Goal: Information Seeking & Learning: Learn about a topic

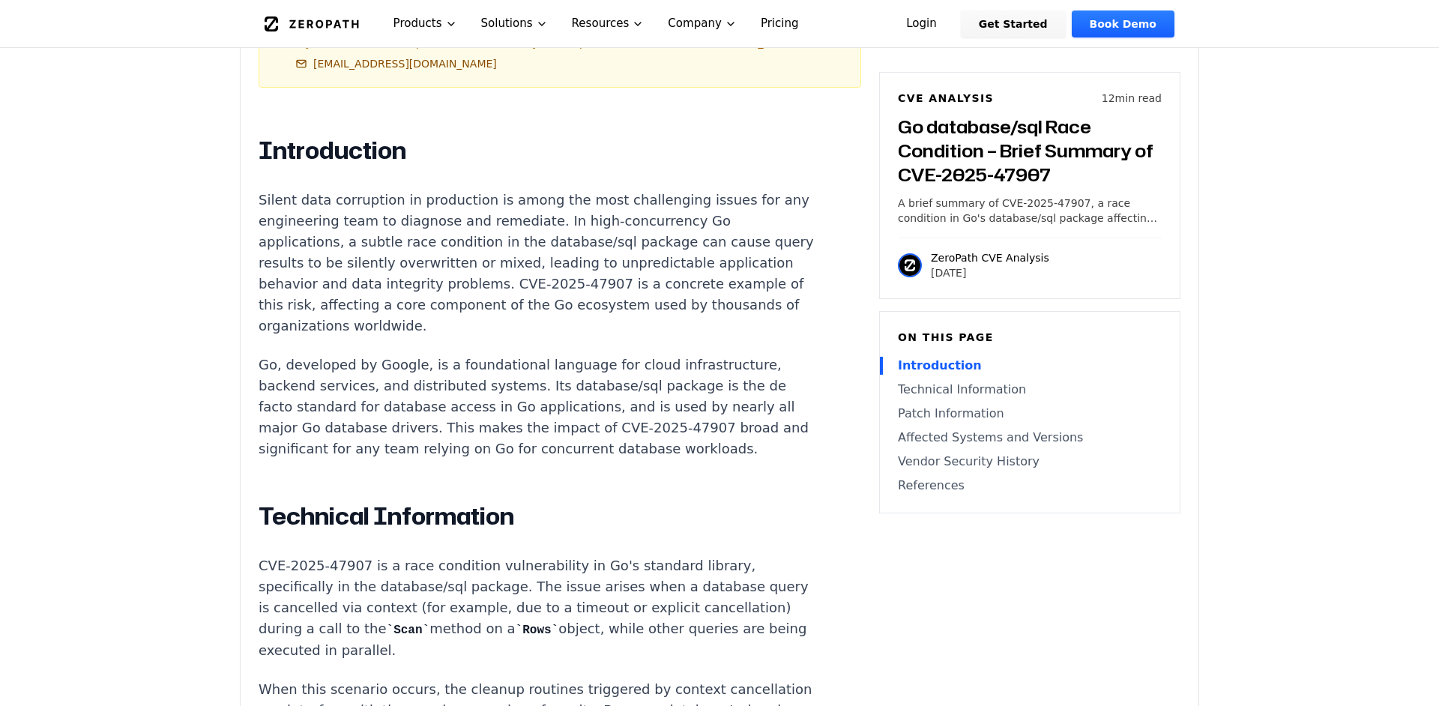
scroll to position [850, 0]
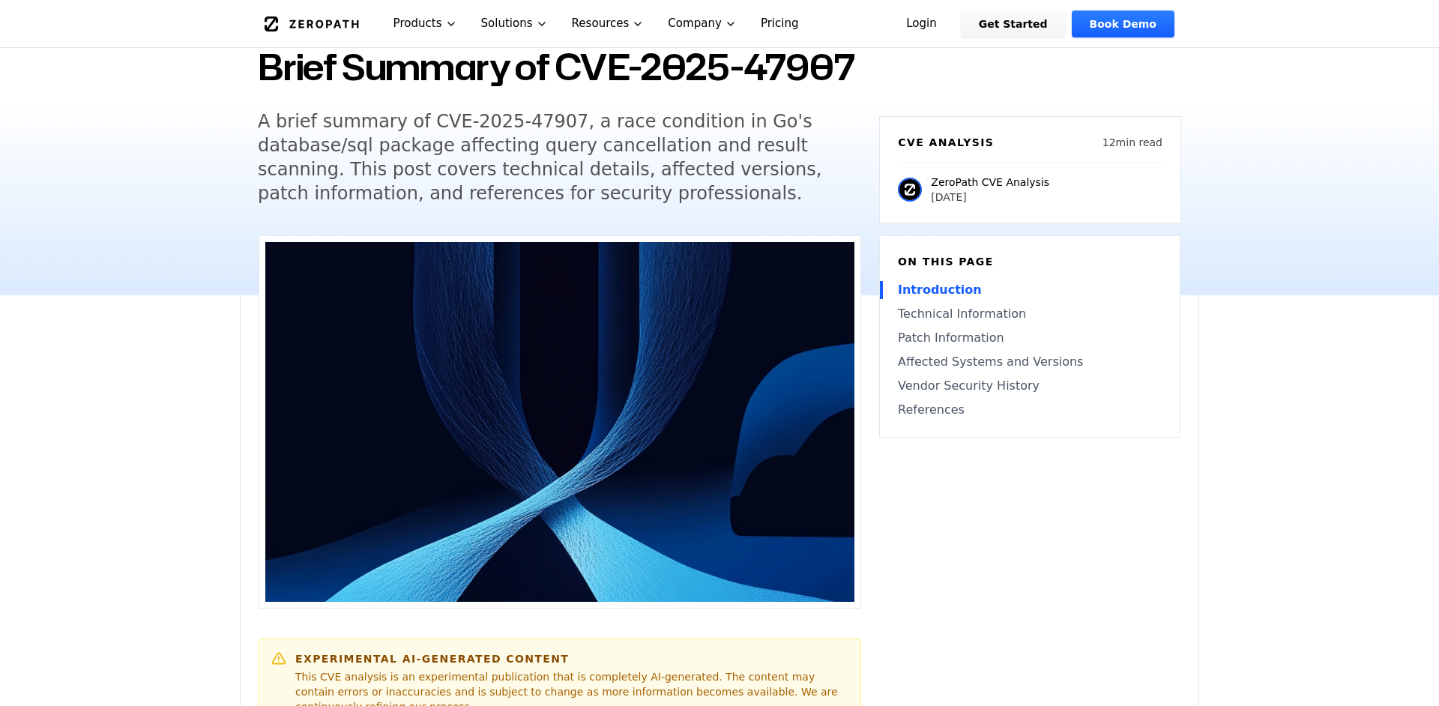
click at [1013, 363] on link "Affected Systems and Versions" at bounding box center [1030, 362] width 264 height 18
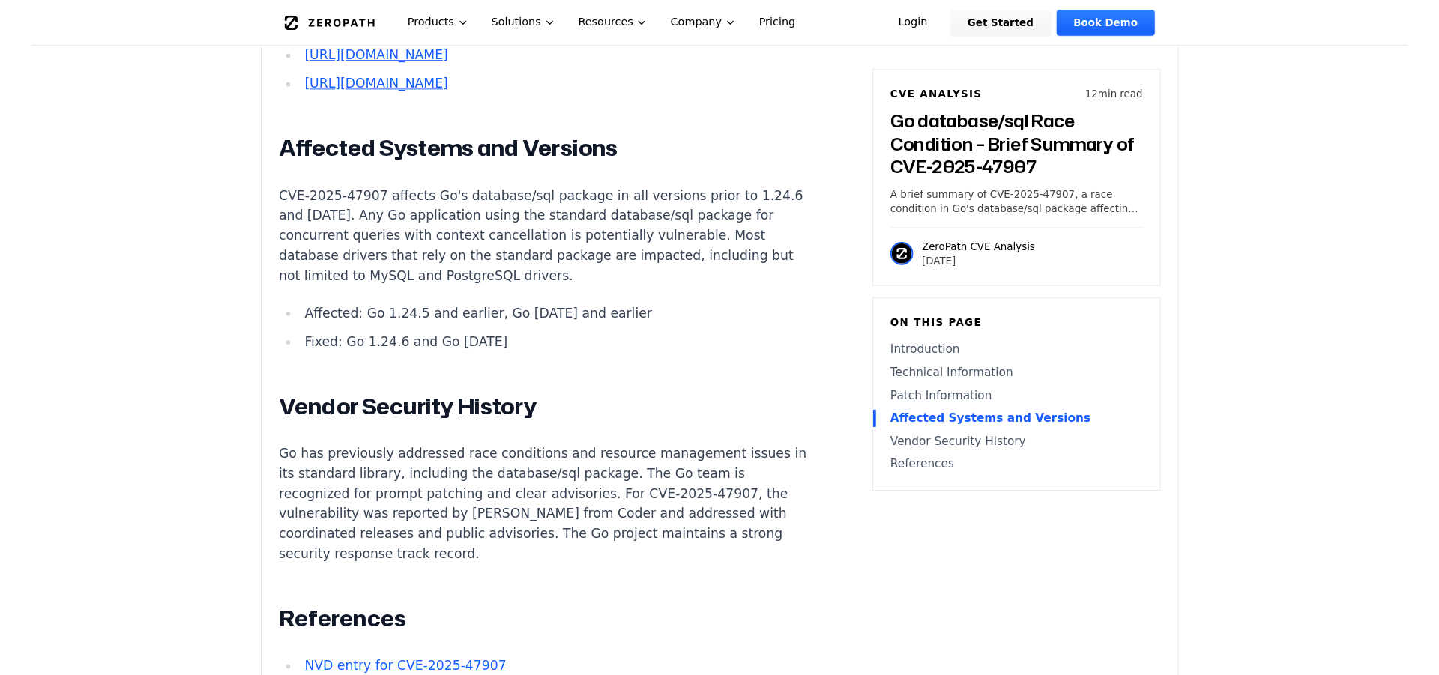
scroll to position [3052, 0]
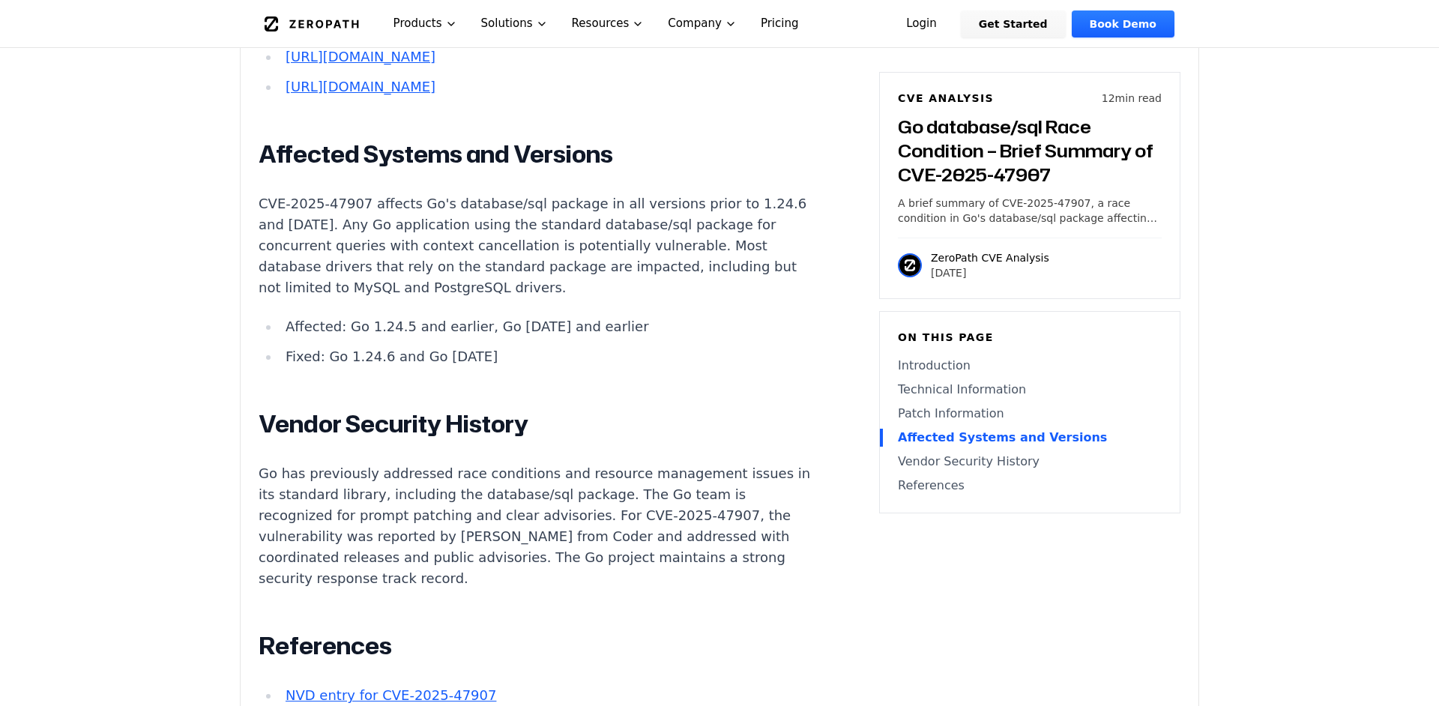
drag, startPoint x: 493, startPoint y: 292, endPoint x: 277, endPoint y: 268, distance: 217.3
click at [277, 316] on ul "Affected: Go 1.24.5 and earlier, Go [DATE] and earlier Fixed: Go 1.24.6 and Go …" at bounding box center [538, 341] width 558 height 51
copy ul "Affected: Go 1.24.5 and earlier, Go [DATE] and earlier Fixed: Go 1.24.6 and Go …"
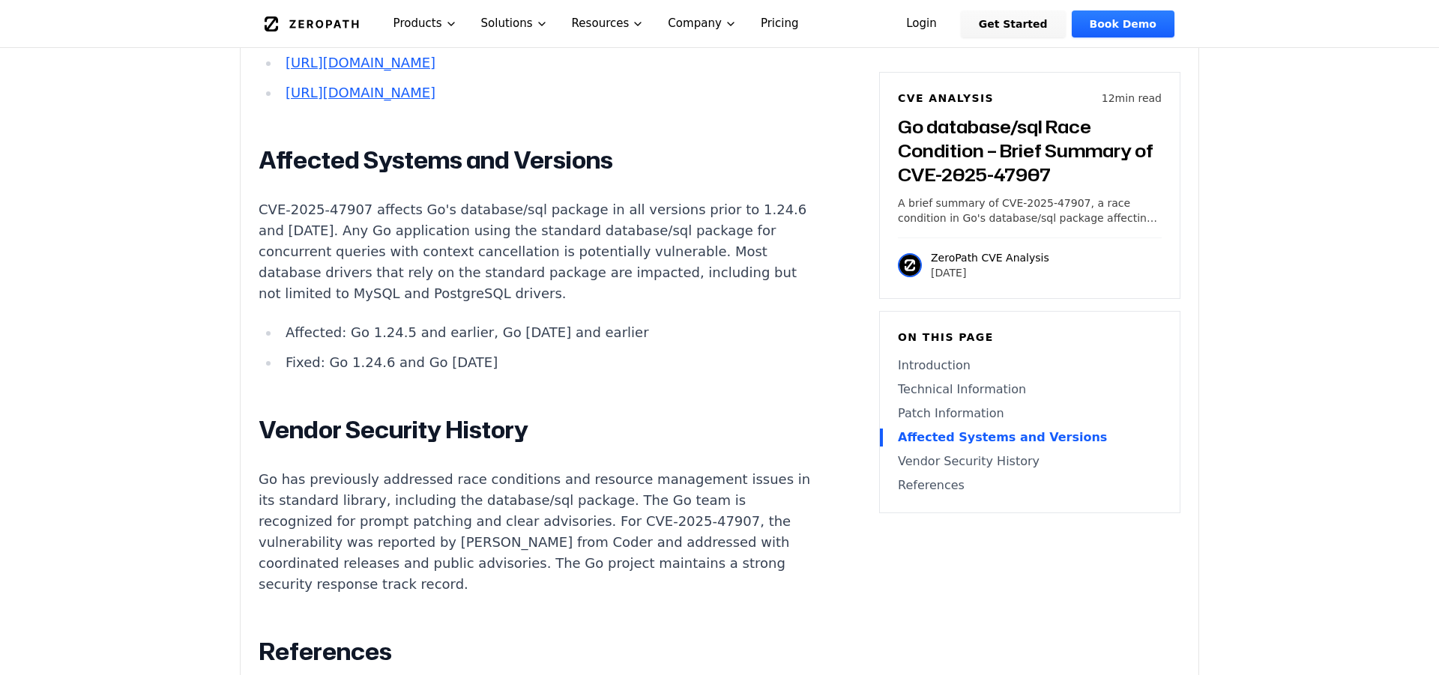
scroll to position [3043, 0]
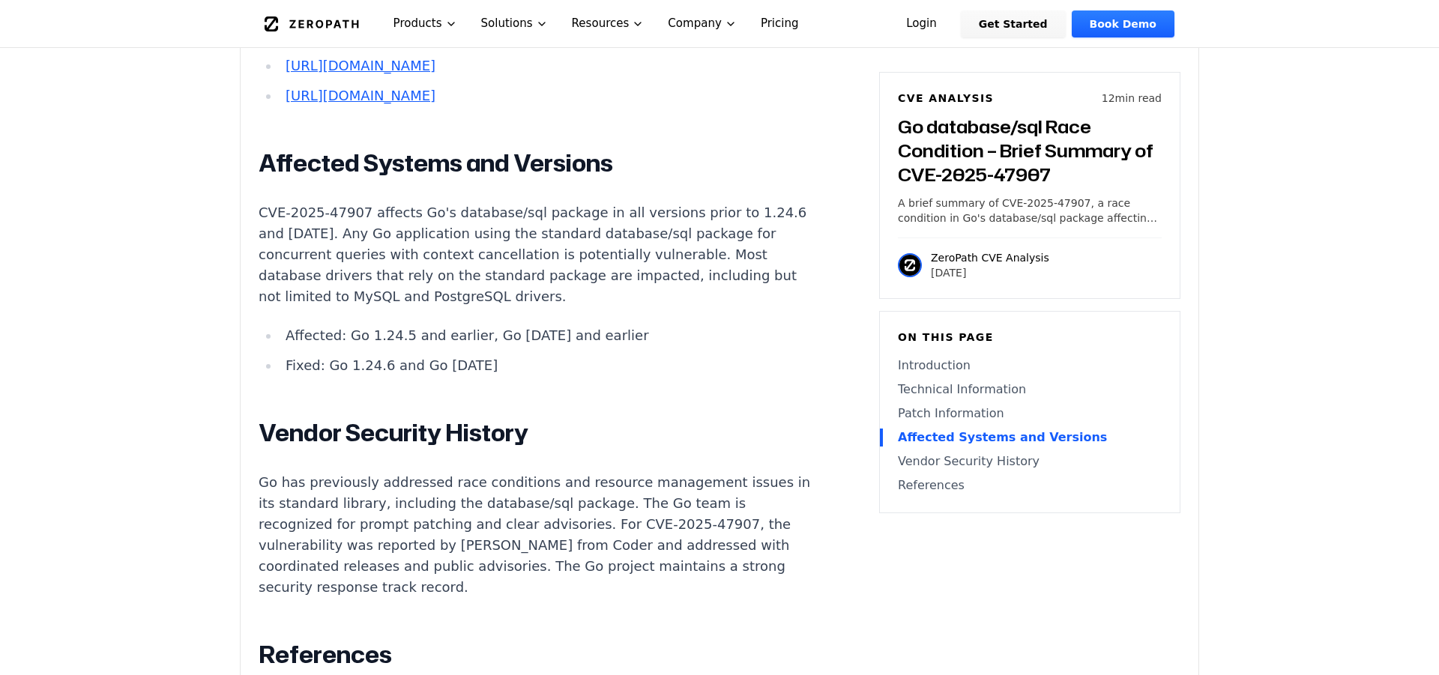
drag, startPoint x: 498, startPoint y: 305, endPoint x: 286, endPoint y: 271, distance: 215.5
click at [286, 325] on ul "Affected: Go 1.24.5 and earlier, Go [DATE] and earlier Fixed: Go 1.24.6 and Go …" at bounding box center [538, 350] width 558 height 51
copy ul "Affected: Go 1.24.5 and earlier, Go [DATE] and earlier Fixed: Go 1.24.6 and Go …"
drag, startPoint x: 797, startPoint y: 61, endPoint x: 629, endPoint y: 108, distance: 174.2
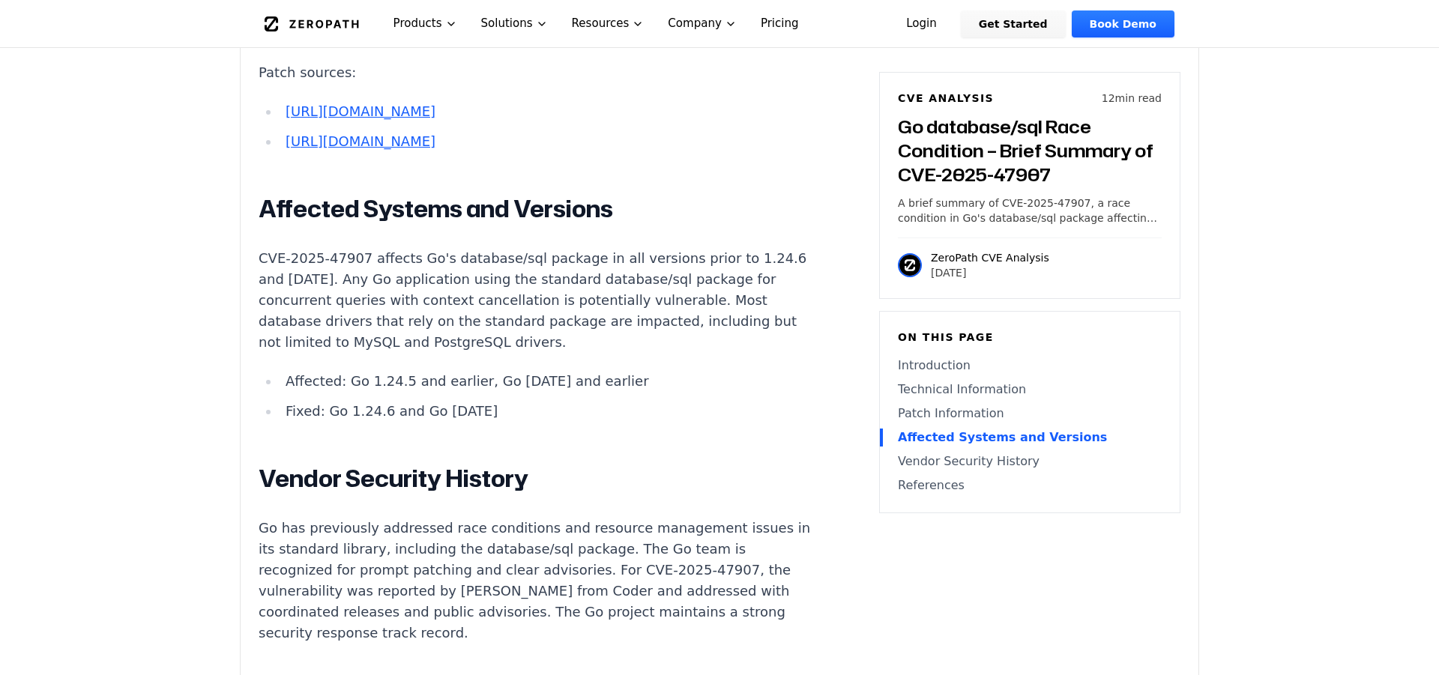
click at [530, 194] on h2 "Affected Systems and Versions" at bounding box center [538, 209] width 558 height 30
click at [615, 268] on p "CVE-2025-47907 affects Go's database/sql package in all versions prior to 1.24.…" at bounding box center [538, 300] width 558 height 105
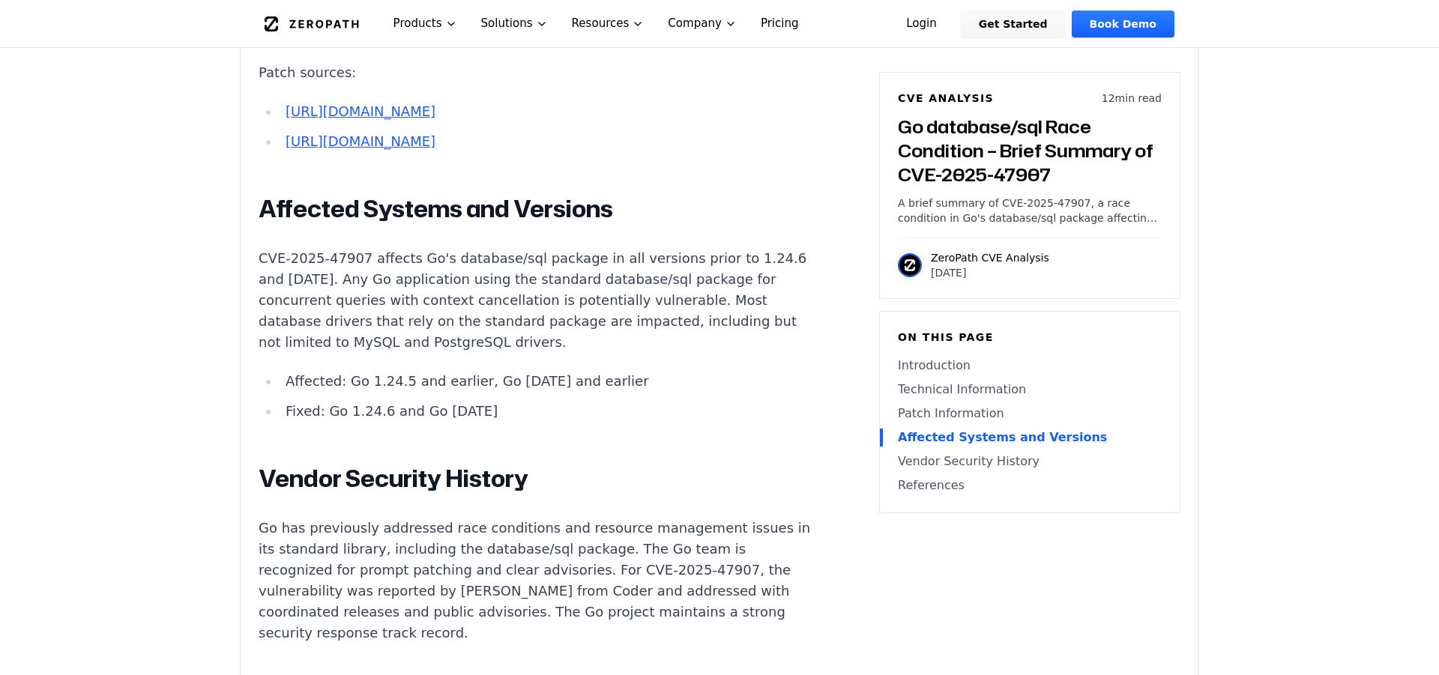
click at [938, 439] on link "Affected Systems and Versions" at bounding box center [1030, 438] width 264 height 18
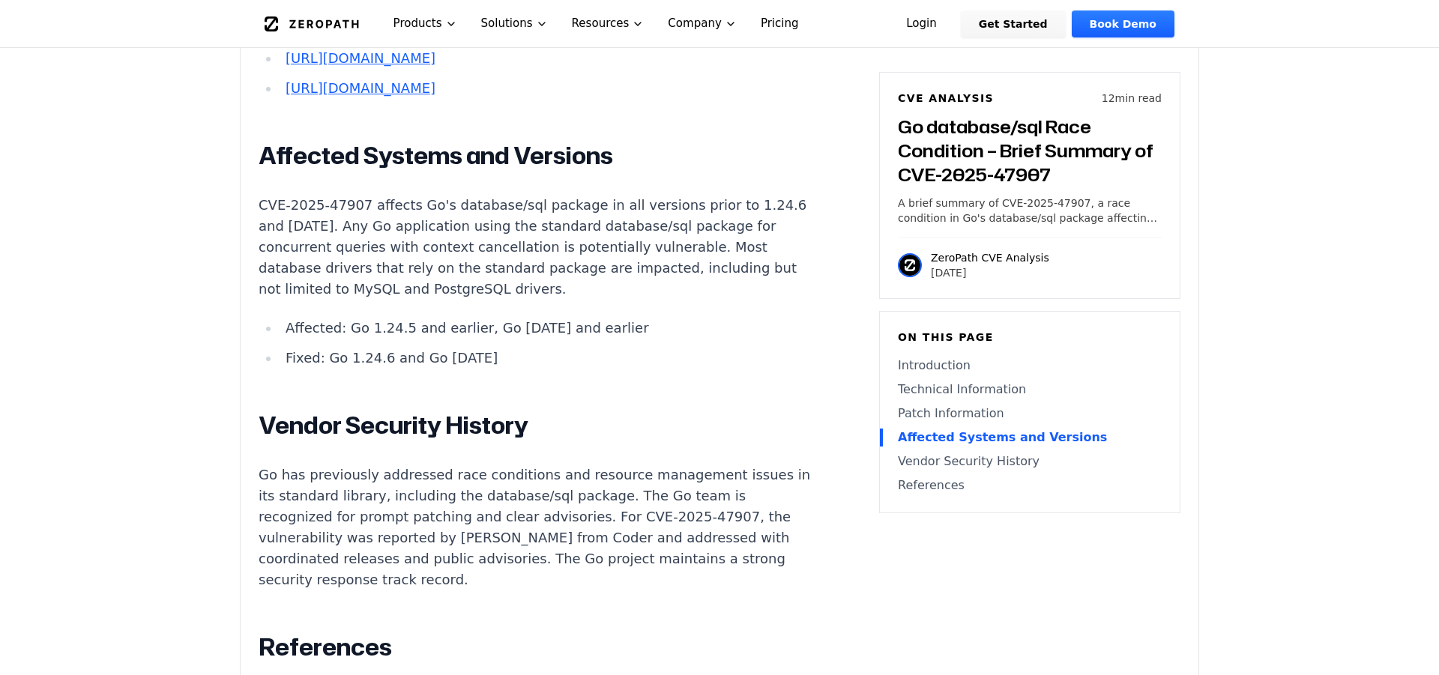
scroll to position [3052, 0]
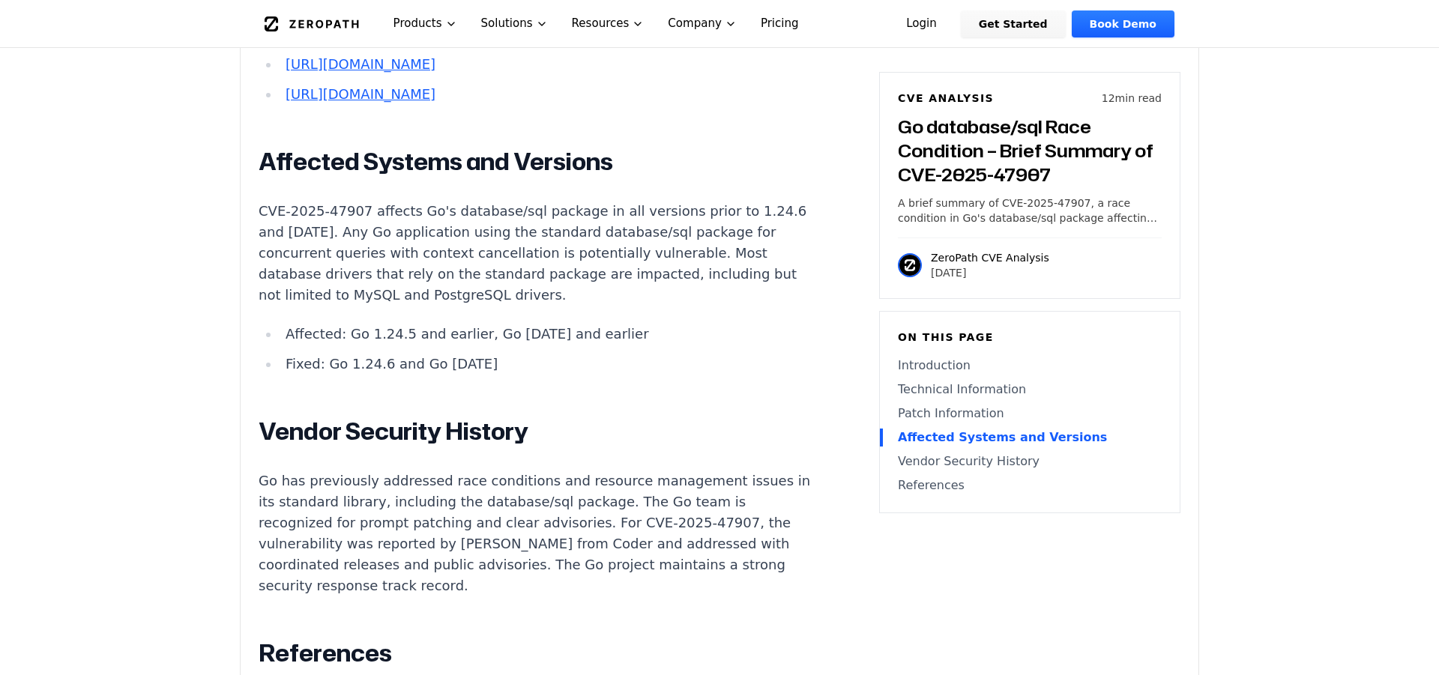
scroll to position [3043, 0]
